Goal: Navigation & Orientation: Find specific page/section

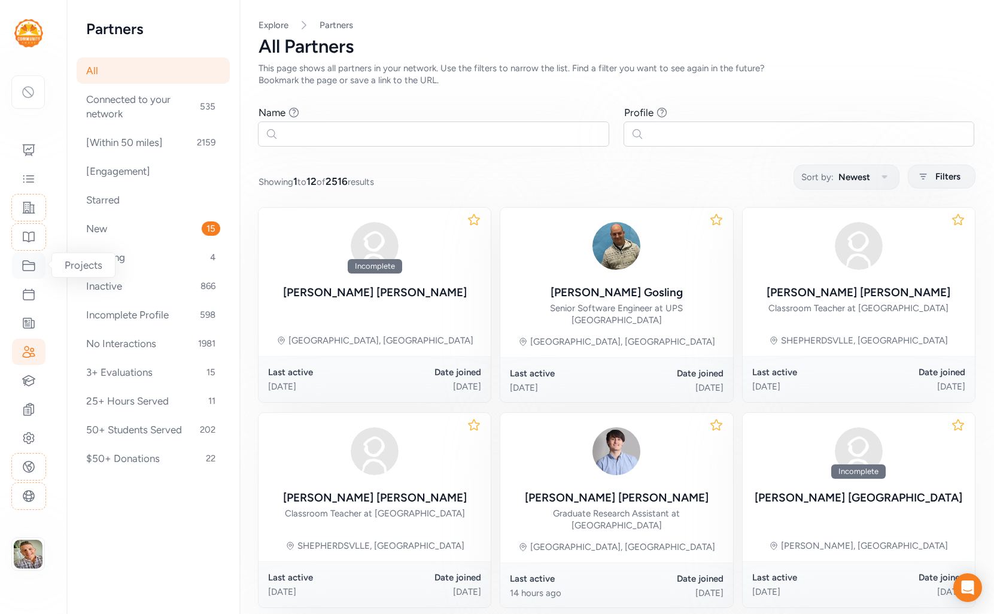
click at [29, 266] on icon at bounding box center [29, 265] width 14 height 14
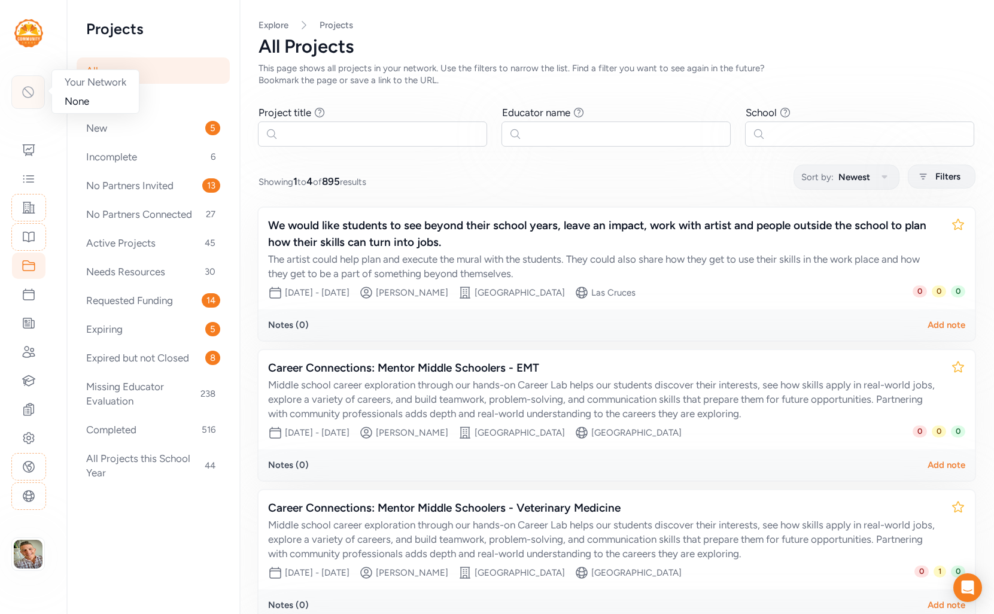
click at [17, 96] on div at bounding box center [27, 91] width 33 height 33
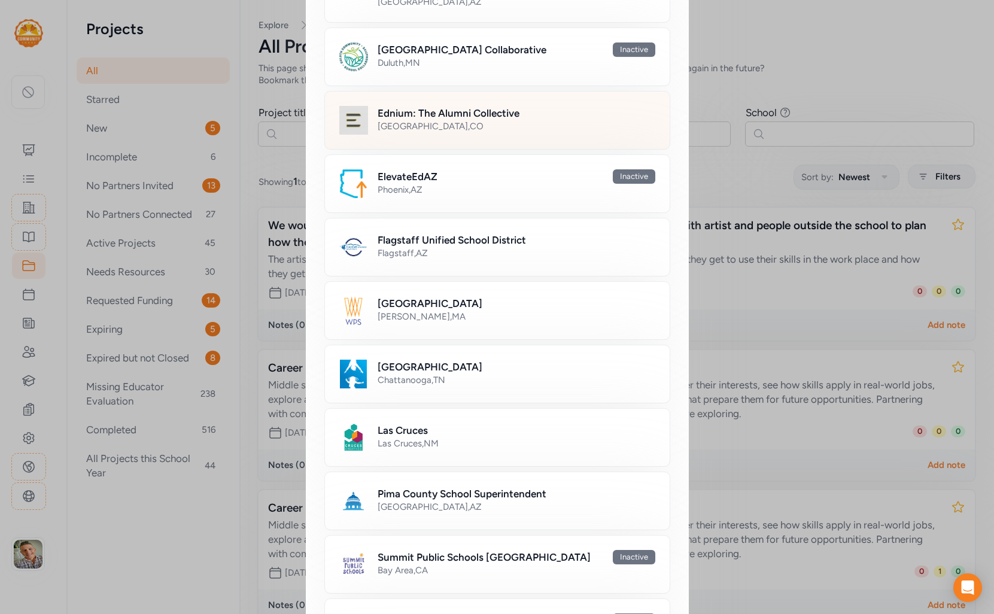
scroll to position [334, 0]
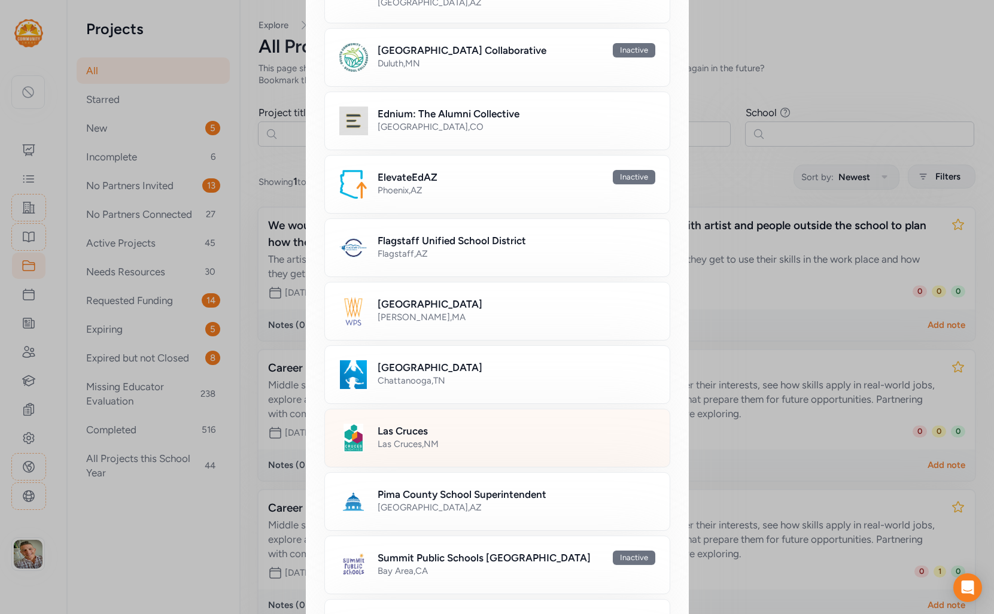
click at [472, 444] on div "Las Cruces , [GEOGRAPHIC_DATA]" at bounding box center [516, 444] width 278 height 12
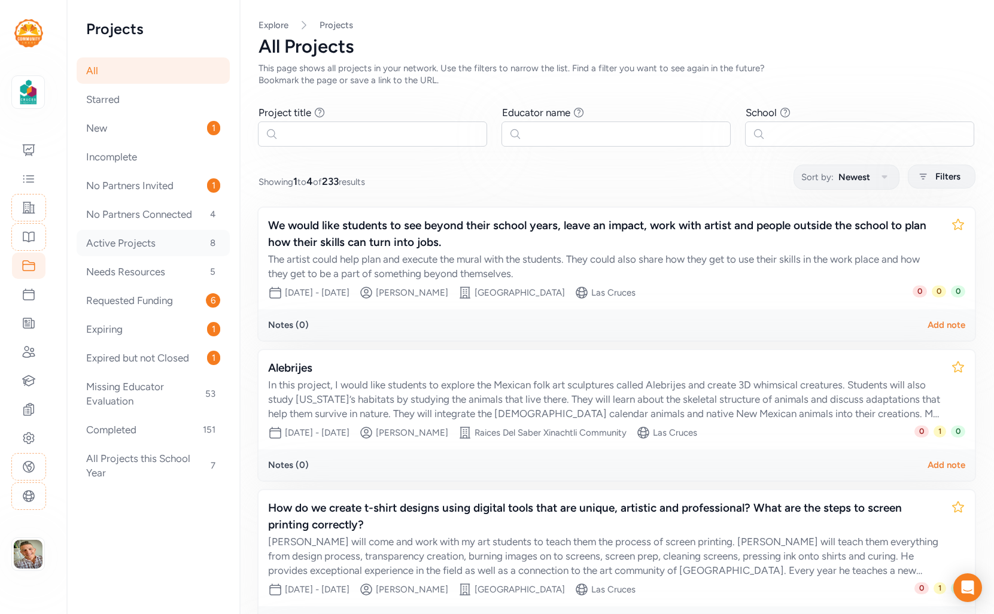
click at [141, 242] on div "Active Projects 8" at bounding box center [153, 243] width 153 height 26
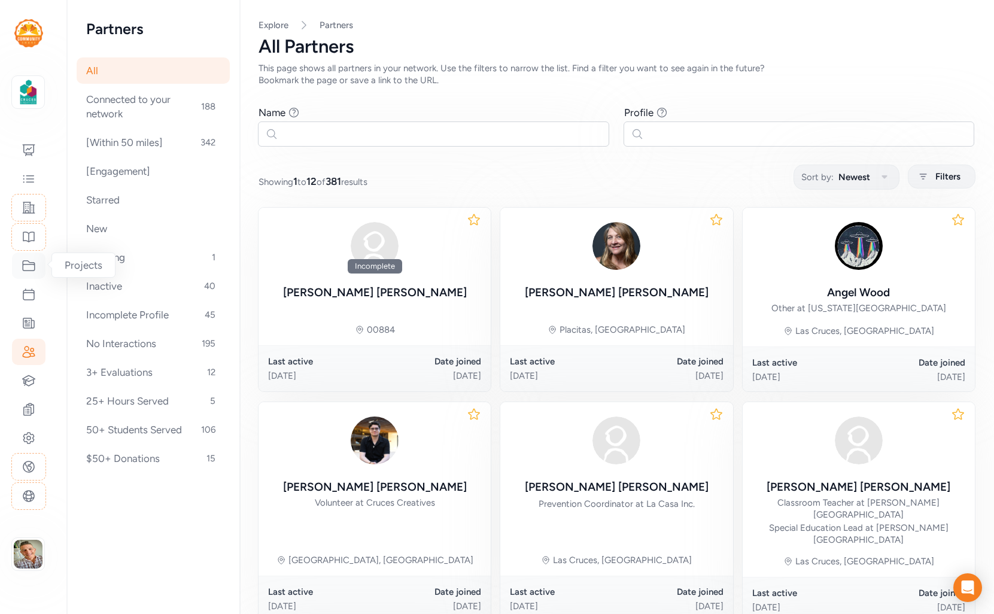
click at [29, 268] on icon at bounding box center [29, 265] width 14 height 14
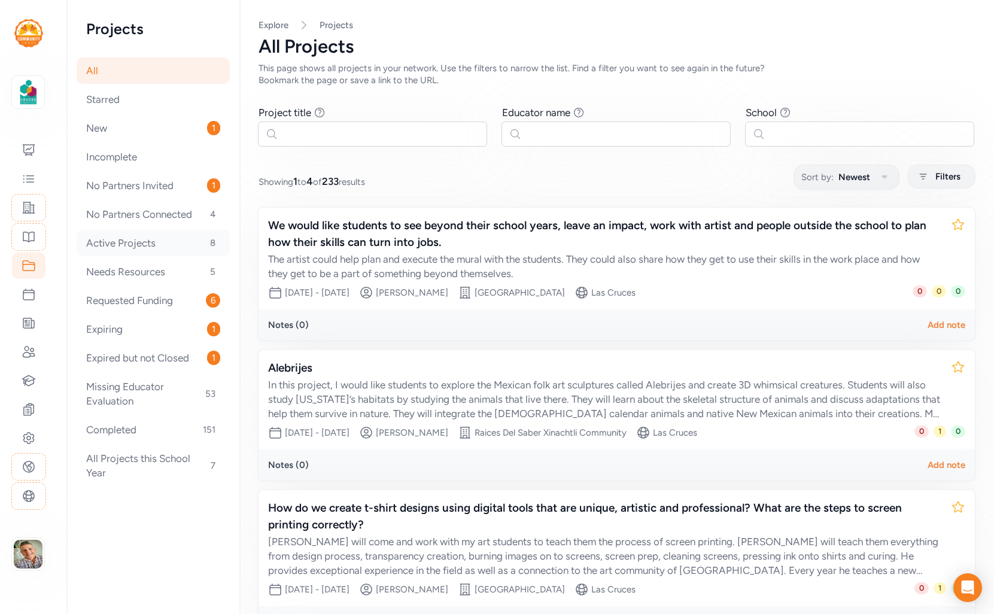
click at [123, 248] on div "Active Projects 8" at bounding box center [153, 243] width 153 height 26
